Goal: Task Accomplishment & Management: Use online tool/utility

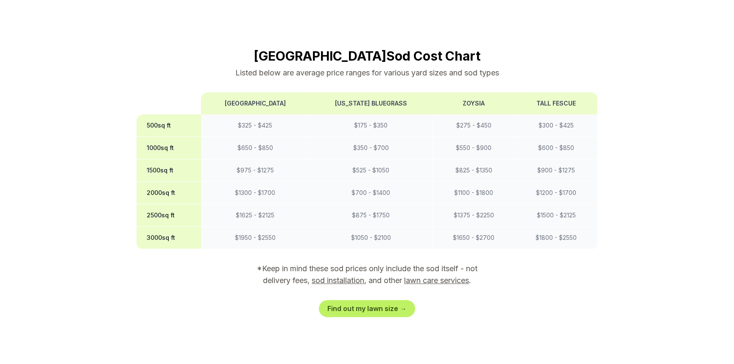
scroll to position [735, 0]
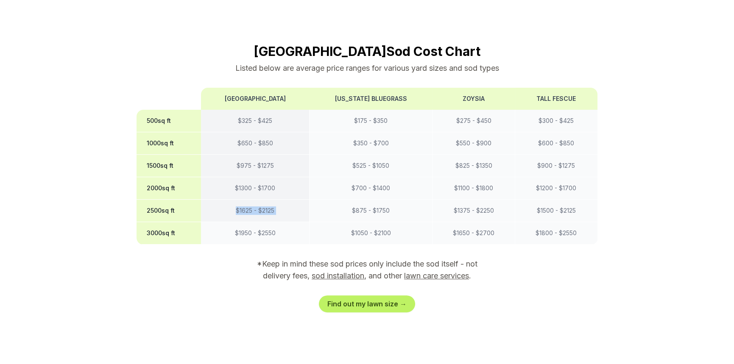
drag, startPoint x: 228, startPoint y: 182, endPoint x: 314, endPoint y: 190, distance: 86.5
click at [314, 200] on tr "2500 sq ft $ 1625 - $ 2125 $ 875 - $ 1750 $ 1375 - $ 2250 $ 1500 - $ 2125" at bounding box center [367, 211] width 461 height 22
click at [358, 296] on link "Find out my lawn size →" at bounding box center [367, 304] width 96 height 17
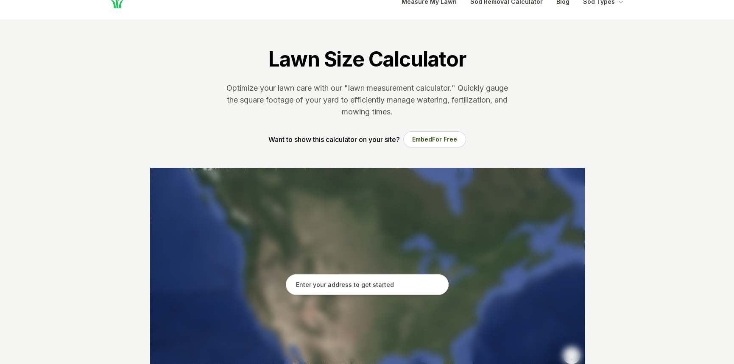
scroll to position [56, 0]
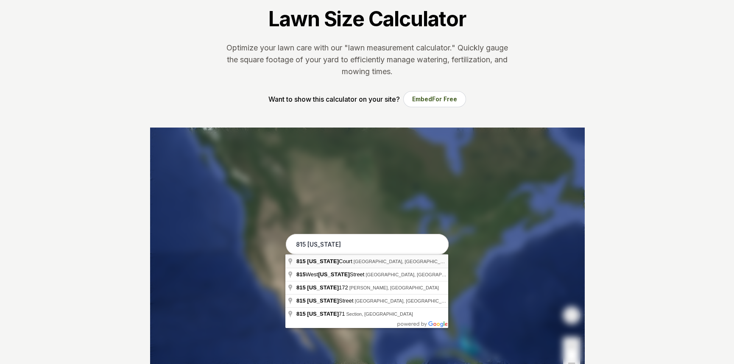
type input "[STREET_ADDRESS][US_STATE]"
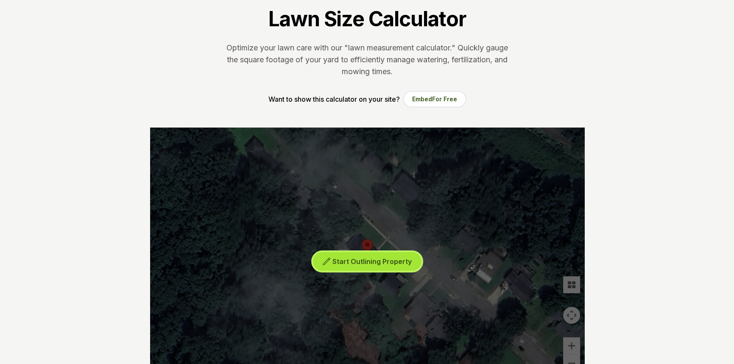
click at [380, 266] on button "Start Outlining Property" at bounding box center [367, 261] width 109 height 19
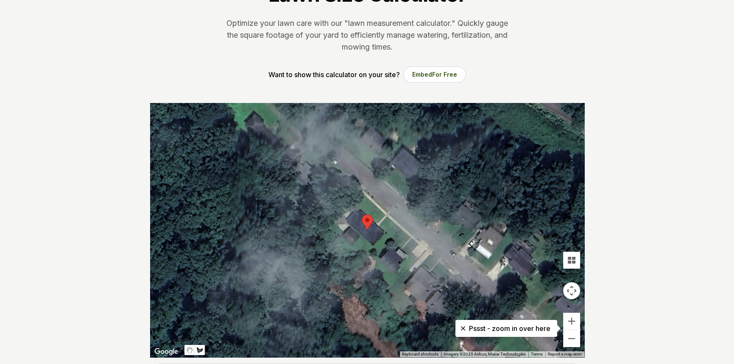
scroll to position [113, 0]
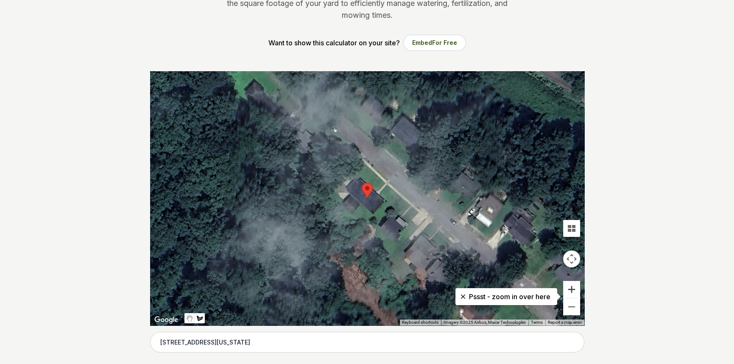
click at [568, 291] on button "Zoom in" at bounding box center [571, 289] width 17 height 17
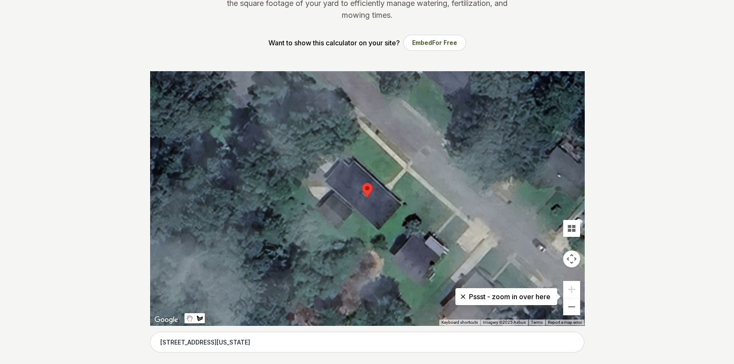
click at [428, 192] on div at bounding box center [367, 198] width 434 height 254
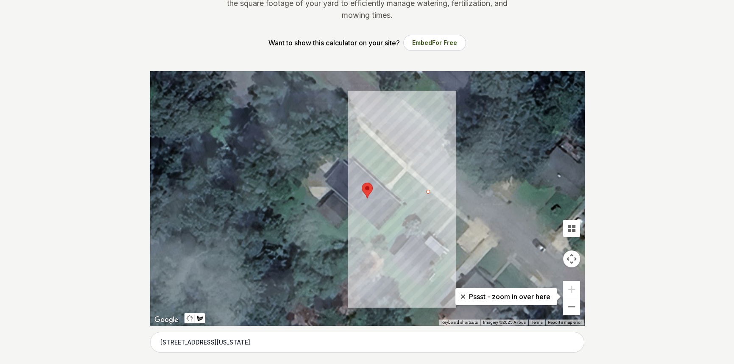
click at [371, 252] on div at bounding box center [367, 198] width 434 height 254
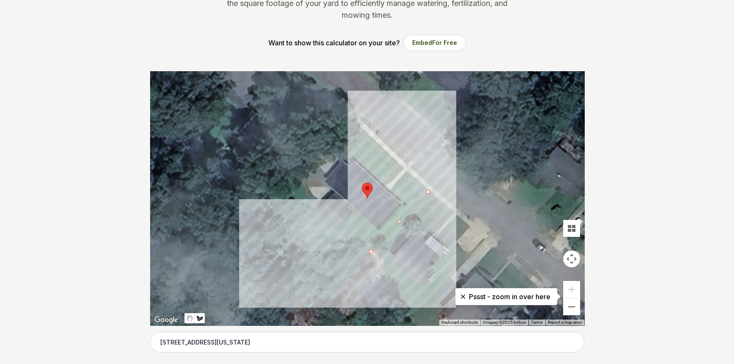
click at [352, 237] on div at bounding box center [367, 198] width 434 height 254
click at [344, 245] on div at bounding box center [367, 198] width 434 height 254
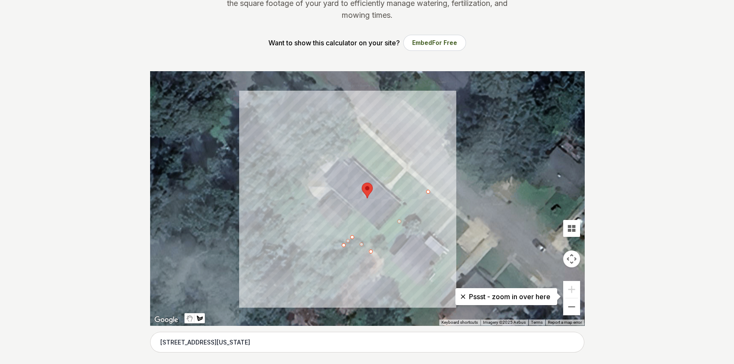
click at [289, 198] on div at bounding box center [367, 198] width 434 height 254
click at [302, 186] on div at bounding box center [367, 198] width 434 height 254
click at [319, 202] on div at bounding box center [367, 198] width 434 height 254
click at [314, 211] on div at bounding box center [367, 198] width 434 height 254
click at [337, 231] on div at bounding box center [367, 198] width 434 height 254
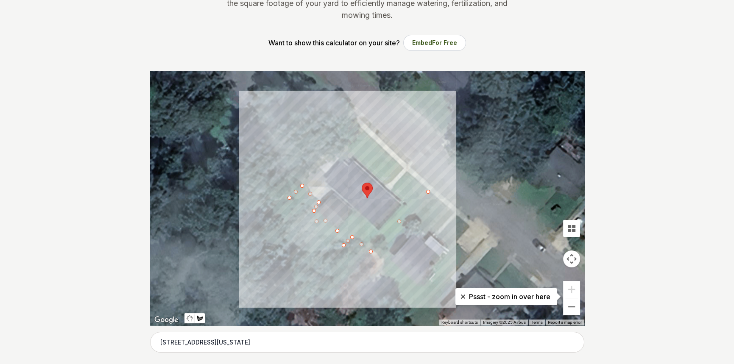
click at [353, 212] on div at bounding box center [367, 198] width 434 height 254
click at [377, 233] on div at bounding box center [367, 198] width 434 height 254
click at [407, 203] on div at bounding box center [367, 198] width 434 height 254
click at [391, 191] on div at bounding box center [367, 198] width 434 height 254
click at [406, 173] on div at bounding box center [367, 198] width 434 height 254
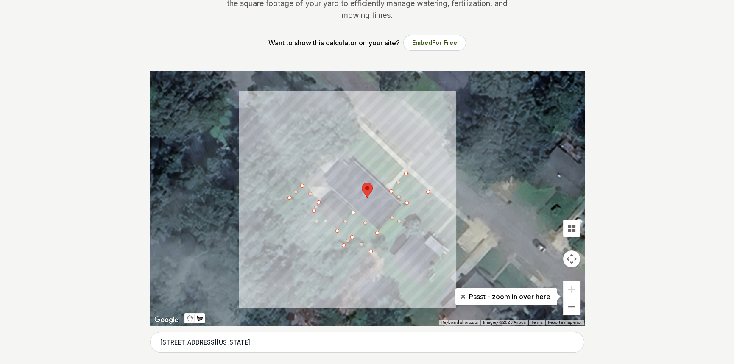
click at [428, 192] on div at bounding box center [367, 198] width 434 height 254
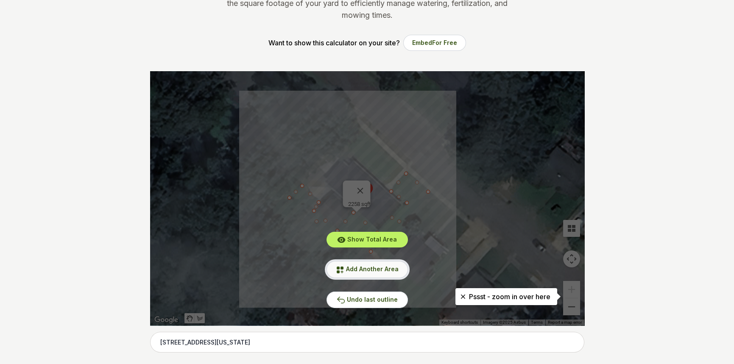
click at [374, 268] on span "Add Another Area" at bounding box center [372, 269] width 53 height 7
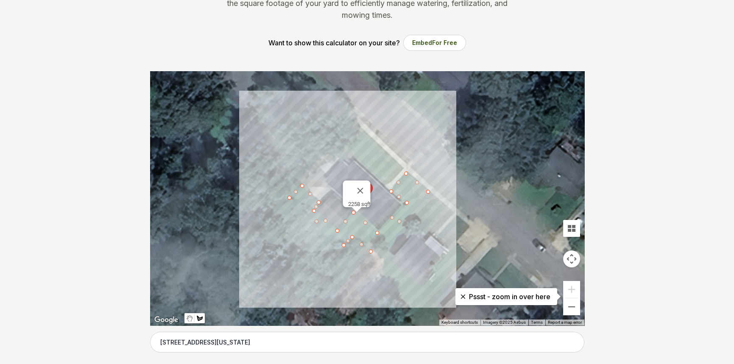
click at [402, 167] on div at bounding box center [367, 198] width 434 height 254
click at [361, 131] on div at bounding box center [367, 198] width 434 height 254
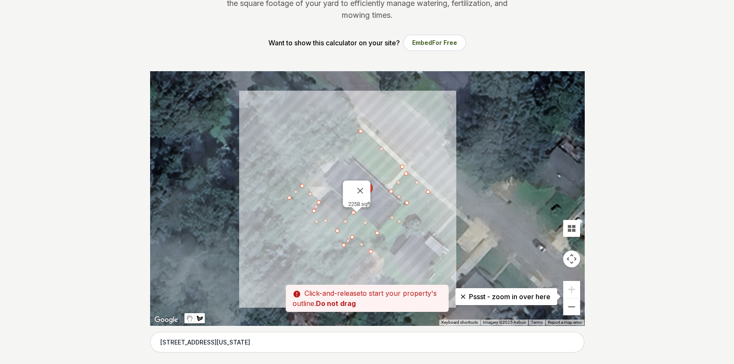
click at [342, 150] on div at bounding box center [367, 198] width 434 height 254
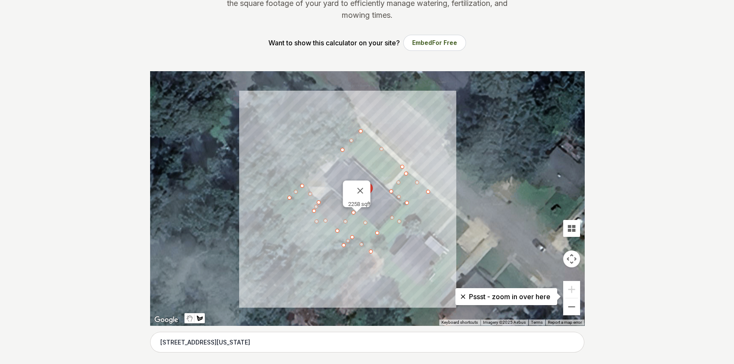
click at [383, 185] on div at bounding box center [367, 198] width 434 height 254
click at [401, 167] on div at bounding box center [367, 198] width 434 height 254
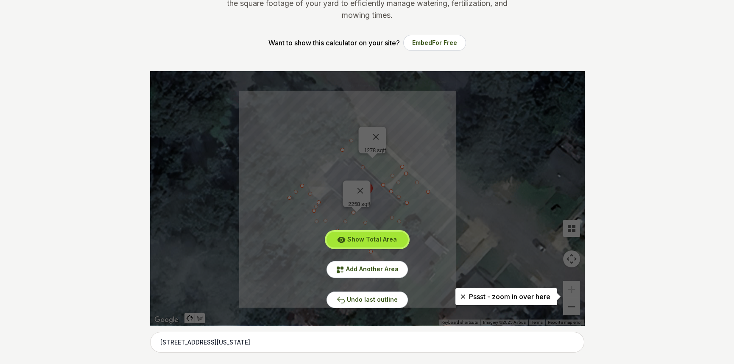
click at [381, 234] on button "Show Total Area" at bounding box center [367, 240] width 81 height 16
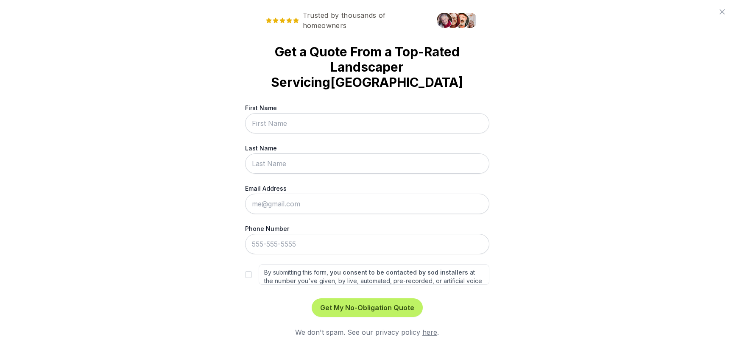
scroll to position [0, 0]
